Goal: Transaction & Acquisition: Purchase product/service

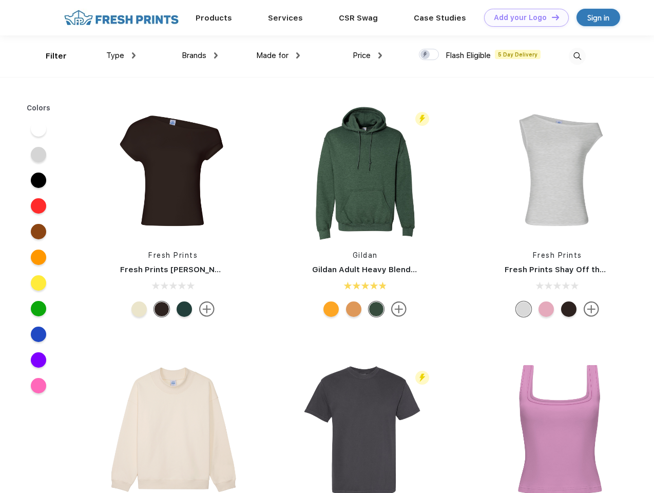
scroll to position [1, 0]
click at [523, 17] on link "Add your Logo Design Tool" at bounding box center [526, 18] width 85 height 18
click at [0, 0] on div "Design Tool" at bounding box center [0, 0] width 0 height 0
click at [551, 17] on link "Add your Logo Design Tool" at bounding box center [526, 18] width 85 height 18
click at [49, 56] on div "Filter" at bounding box center [56, 56] width 21 height 12
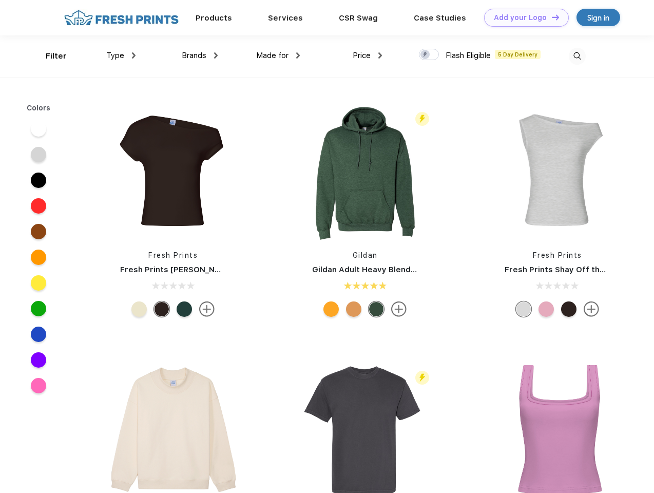
click at [121, 55] on span "Type" at bounding box center [115, 55] width 18 height 9
click at [200, 55] on span "Brands" at bounding box center [194, 55] width 25 height 9
click at [278, 55] on span "Made for" at bounding box center [272, 55] width 32 height 9
click at [368, 55] on span "Price" at bounding box center [362, 55] width 18 height 9
click at [429, 55] on div at bounding box center [429, 54] width 20 height 11
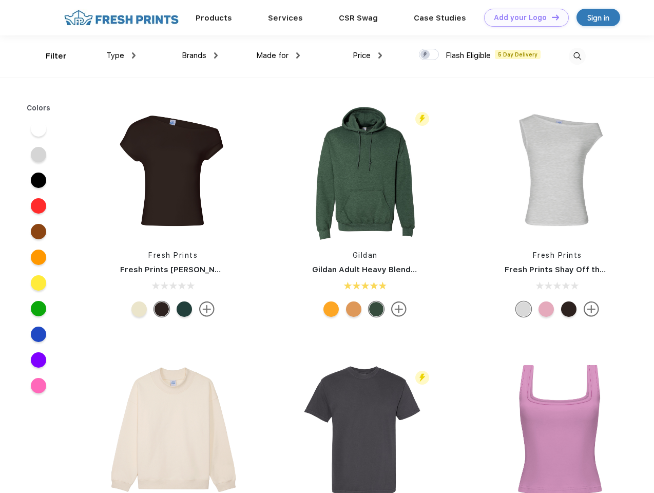
click at [426, 55] on input "checkbox" at bounding box center [422, 51] width 7 height 7
click at [577, 56] on img at bounding box center [577, 56] width 17 height 17
